Goal: Navigation & Orientation: Find specific page/section

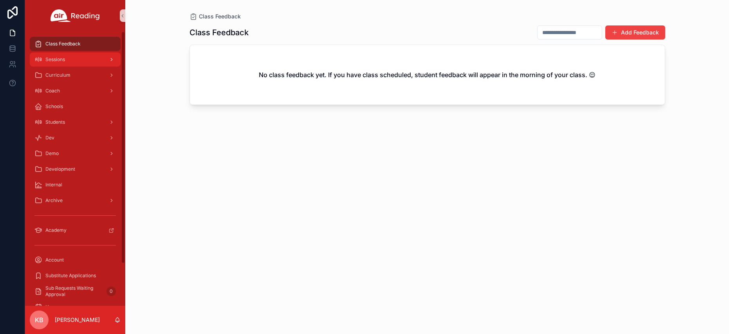
click at [83, 61] on div "Sessions" at bounding box center [74, 59] width 81 height 13
